Goal: Information Seeking & Learning: Learn about a topic

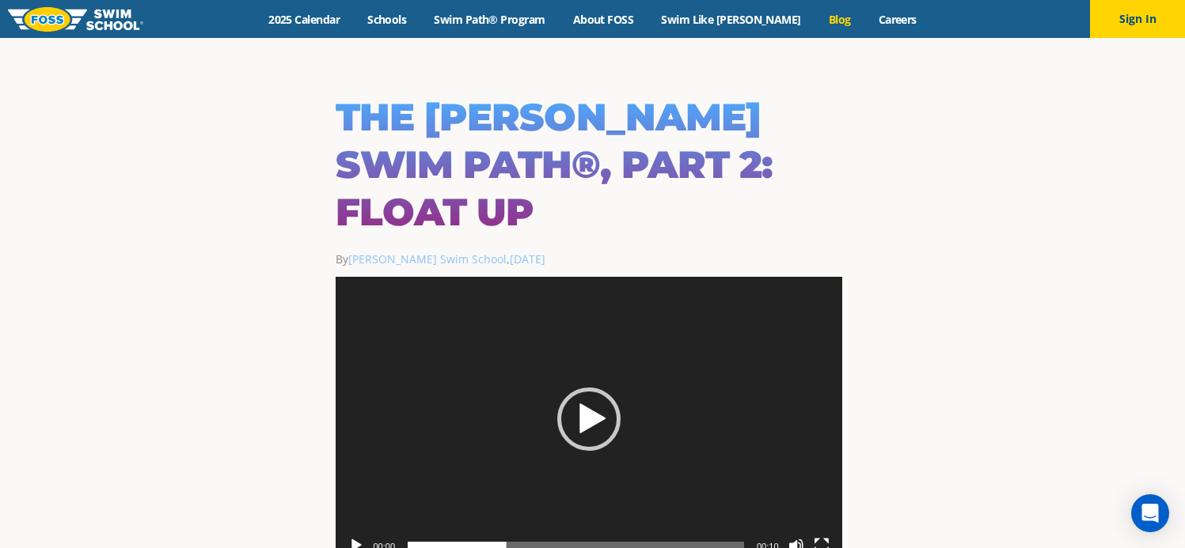
click at [816, 17] on link "Blog" at bounding box center [839, 19] width 50 height 15
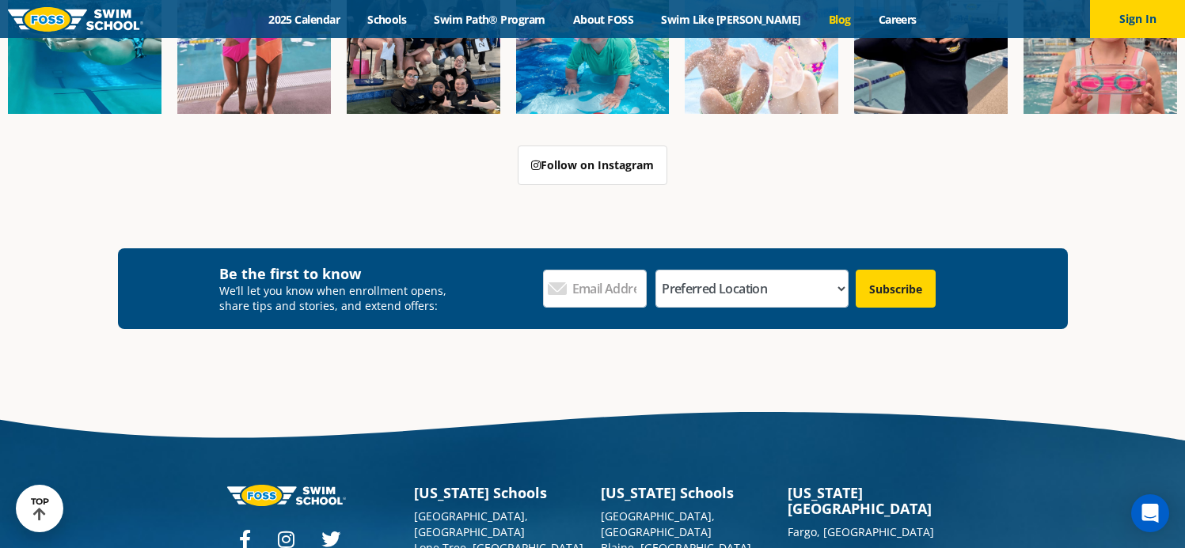
scroll to position [2951, 0]
